Goal: Task Accomplishment & Management: Manage account settings

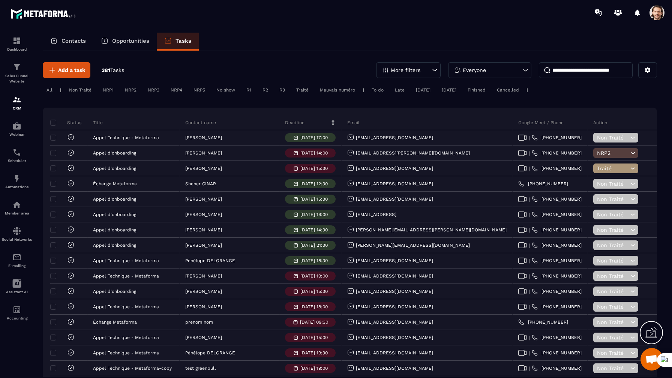
click at [580, 70] on input at bounding box center [586, 70] width 94 height 16
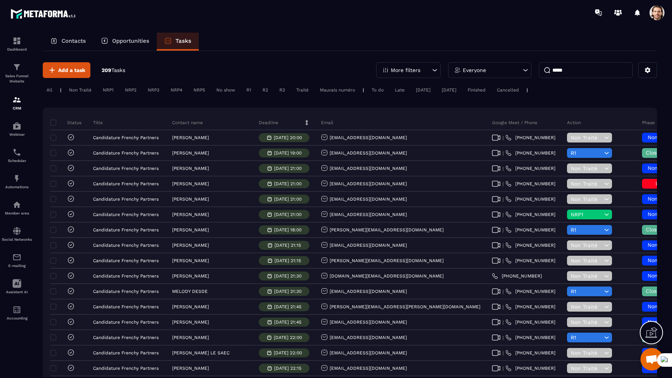
type input "*****"
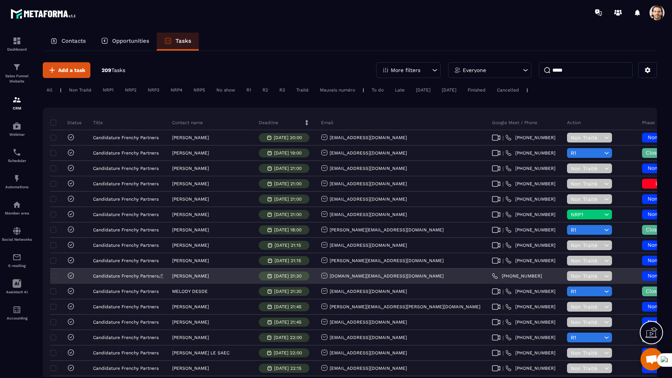
click at [145, 278] on p "Candidature Frenchy Partners" at bounding box center [126, 275] width 66 height 5
